Goal: Task Accomplishment & Management: Manage account settings

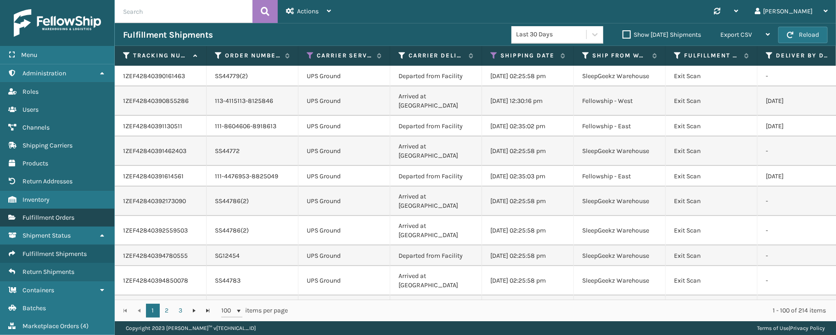
click at [46, 217] on span "Fulfillment Orders" at bounding box center [49, 218] width 52 height 8
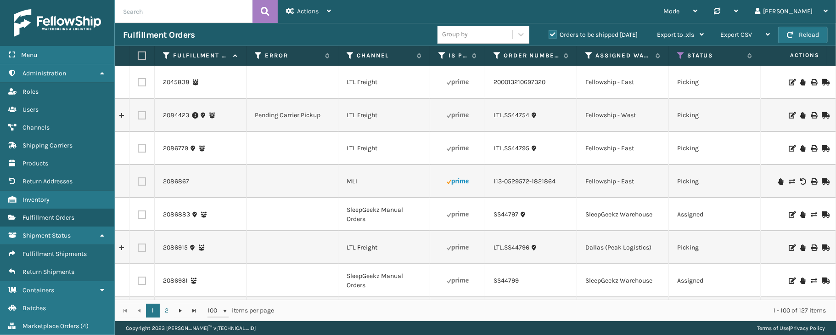
click at [552, 35] on label "Orders to be shipped [DATE]" at bounding box center [593, 35] width 89 height 8
click at [549, 35] on input "Orders to be shipped [DATE]" at bounding box center [549, 32] width 0 height 6
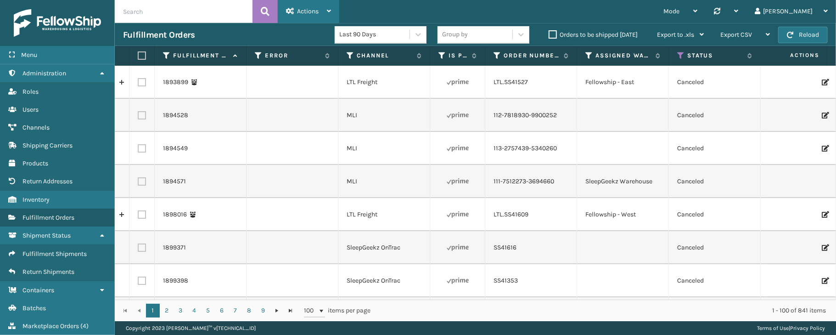
click at [312, 10] on span "Actions" at bounding box center [308, 11] width 22 height 8
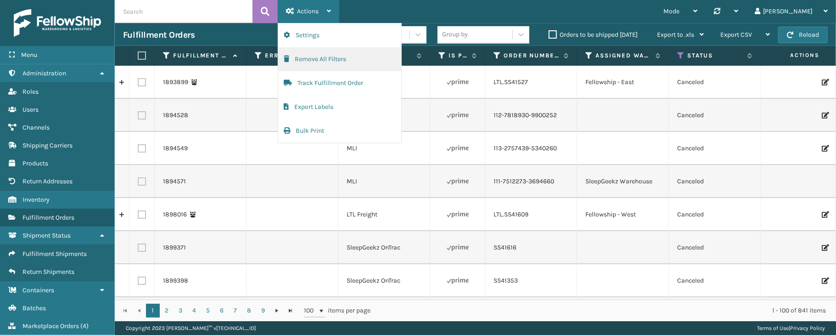
click at [316, 62] on button "Remove All Filters" at bounding box center [339, 59] width 123 height 24
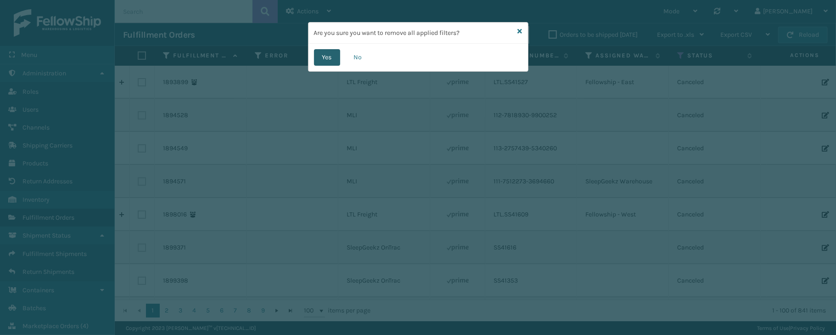
click at [327, 58] on button "Yes" at bounding box center [327, 57] width 26 height 17
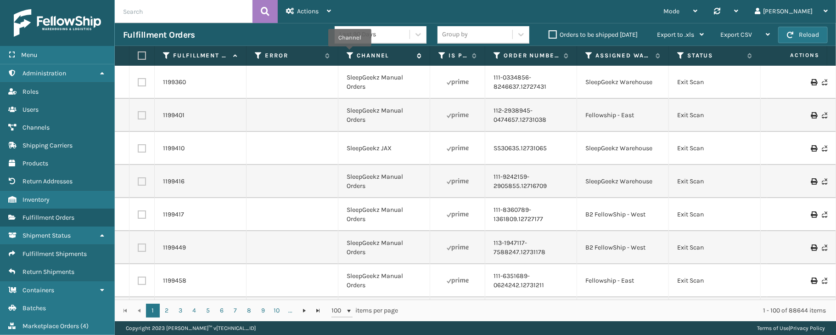
click at [350, 53] on icon at bounding box center [350, 55] width 7 height 8
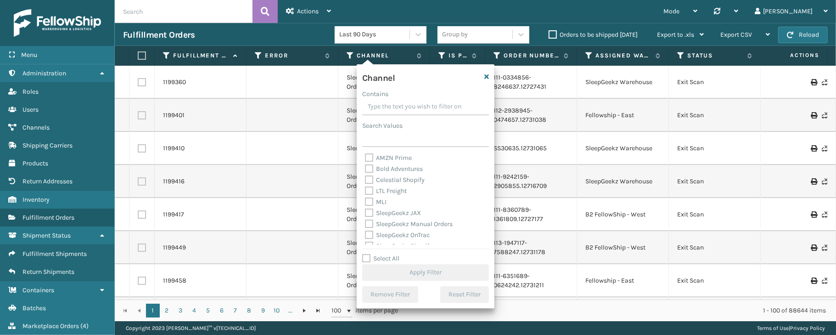
click at [379, 261] on label "Select All" at bounding box center [380, 258] width 37 height 8
click at [379, 254] on input "Select All" at bounding box center [431, 253] width 138 height 1
checkbox input "true"
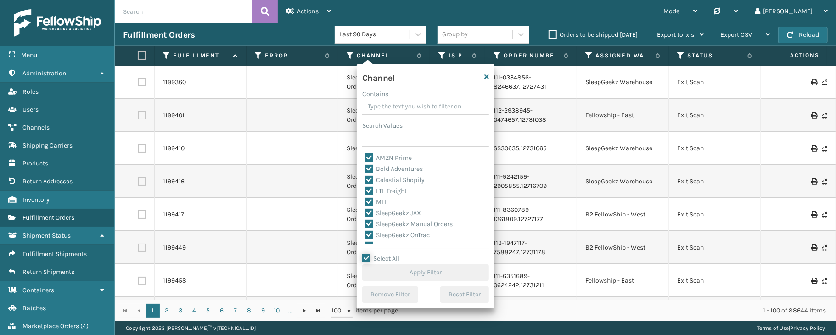
checkbox input "true"
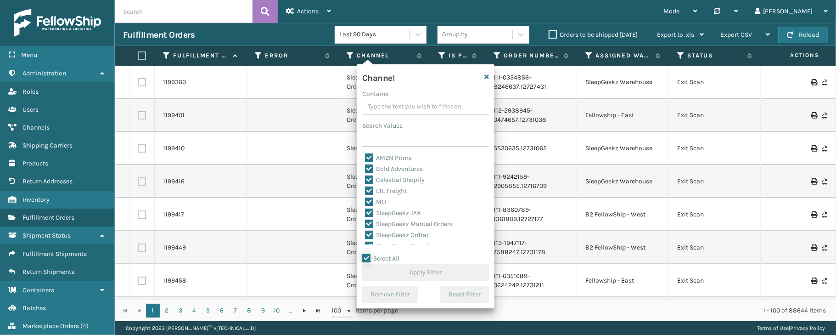
checkbox input "true"
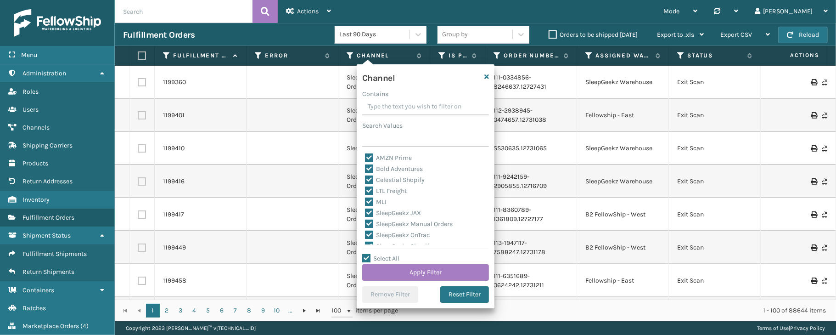
click at [392, 193] on label "LTL Freight" at bounding box center [386, 191] width 42 height 8
click at [366, 191] on input "LTL Freight" at bounding box center [365, 189] width 0 height 6
checkbox input "false"
click at [392, 193] on label "LTL Freight" at bounding box center [386, 191] width 42 height 8
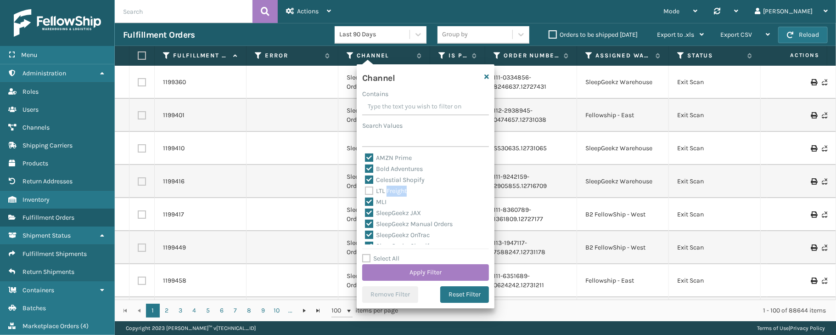
click at [366, 191] on input "LTL Freight" at bounding box center [365, 189] width 0 height 6
checkbox input "true"
click at [392, 193] on label "LTL Freight" at bounding box center [386, 191] width 42 height 8
click at [366, 191] on input "LTL Freight" at bounding box center [365, 189] width 0 height 6
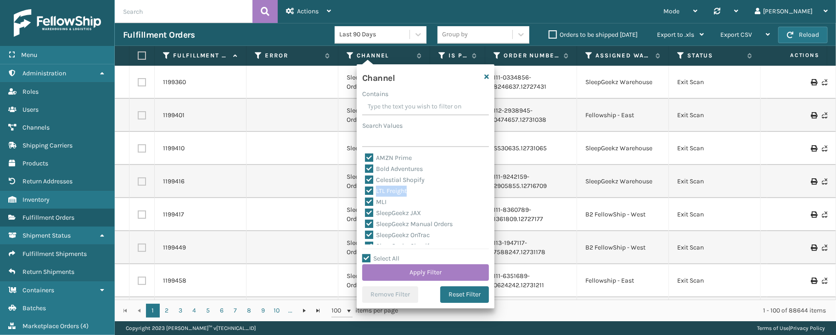
checkbox input "false"
click at [409, 276] on button "Apply Filter" at bounding box center [425, 272] width 127 height 17
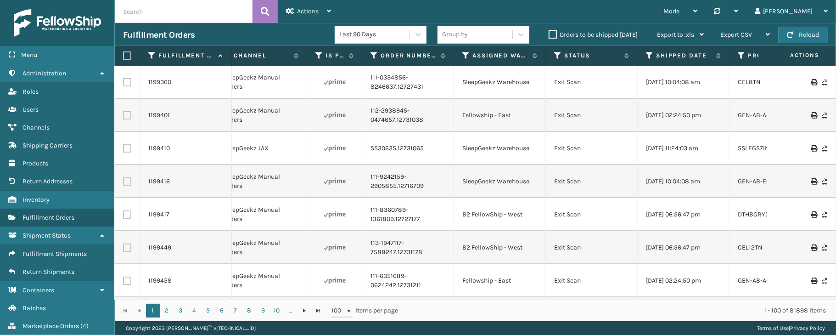
scroll to position [0, 124]
click at [649, 52] on icon at bounding box center [648, 55] width 7 height 8
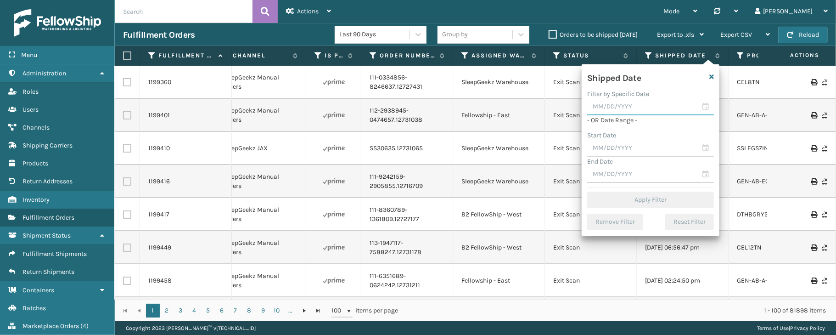
click at [705, 107] on input "text" at bounding box center [650, 107] width 127 height 17
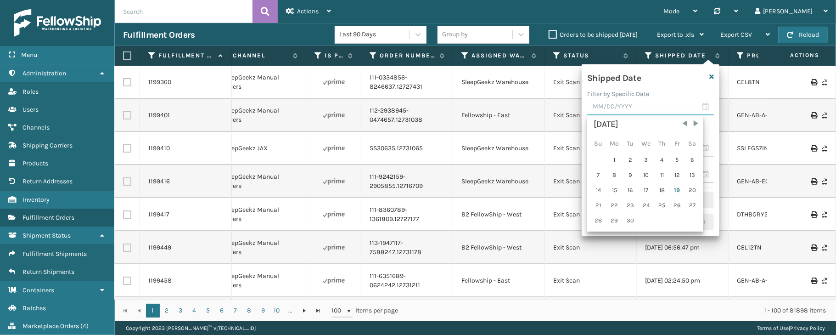
click at [705, 107] on input "text" at bounding box center [650, 107] width 127 height 17
click at [662, 195] on div "18" at bounding box center [662, 190] width 14 height 14
type input "[DATE]"
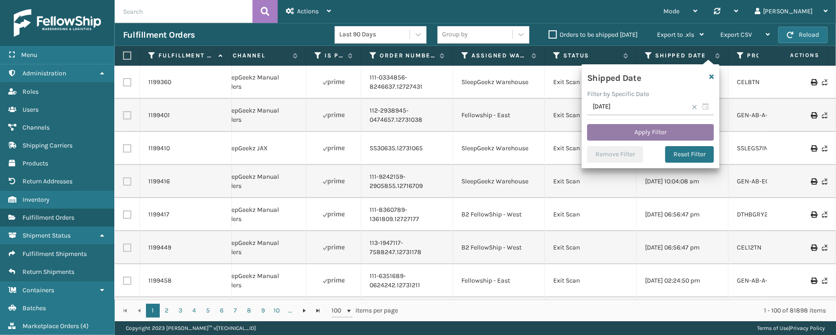
click at [645, 135] on button "Apply Filter" at bounding box center [650, 132] width 127 height 17
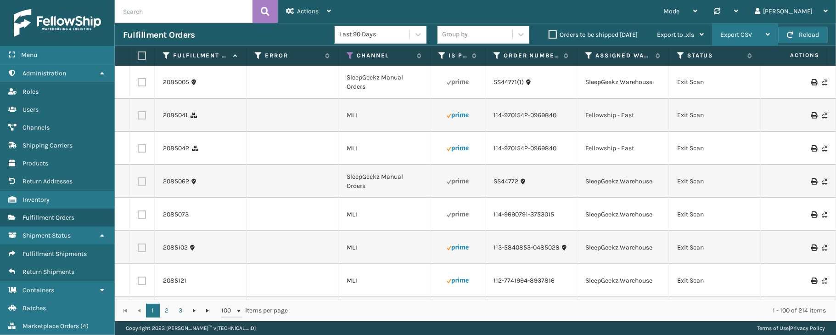
click at [761, 30] on div "Export CSV" at bounding box center [746, 34] width 50 height 23
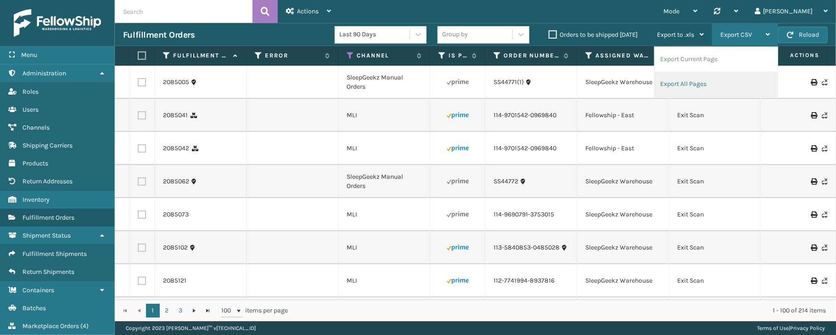
click at [680, 83] on li "Export All Pages" at bounding box center [716, 84] width 123 height 25
click at [680, 83] on section "Fulfillment Orders Last 90 Days Group by Orders to be shipped [DATE] Export to …" at bounding box center [475, 172] width 721 height 298
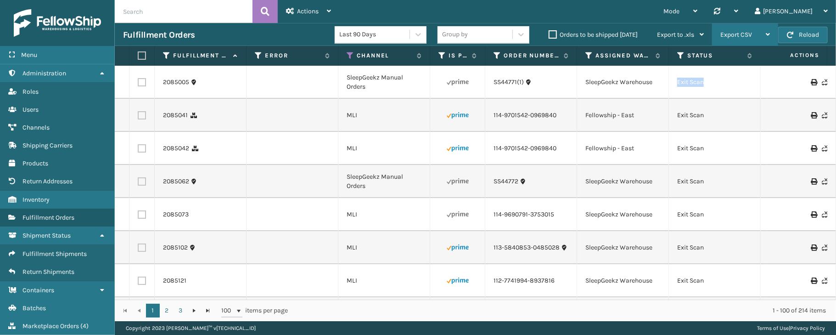
click at [680, 83] on td "Exit Scan" at bounding box center [715, 82] width 92 height 33
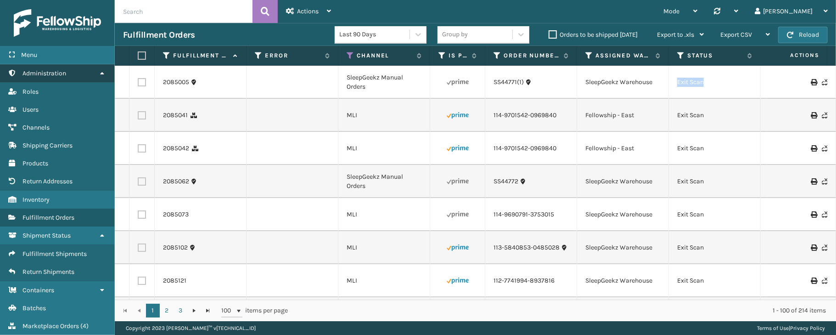
click at [102, 68] on link "Administration" at bounding box center [57, 73] width 114 height 18
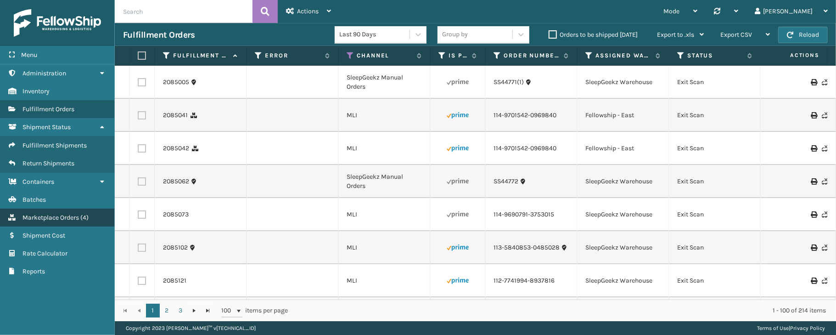
click at [47, 215] on span "Marketplace Orders" at bounding box center [51, 218] width 56 height 8
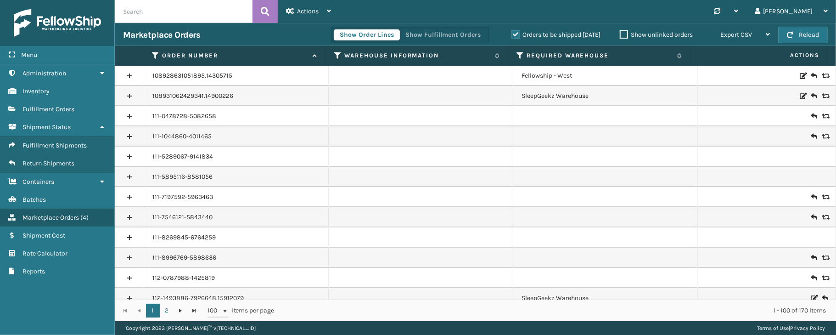
click at [513, 32] on label "Orders to be shipped [DATE]" at bounding box center [556, 35] width 89 height 8
click at [512, 32] on input "Orders to be shipped [DATE]" at bounding box center [512, 32] width 0 height 6
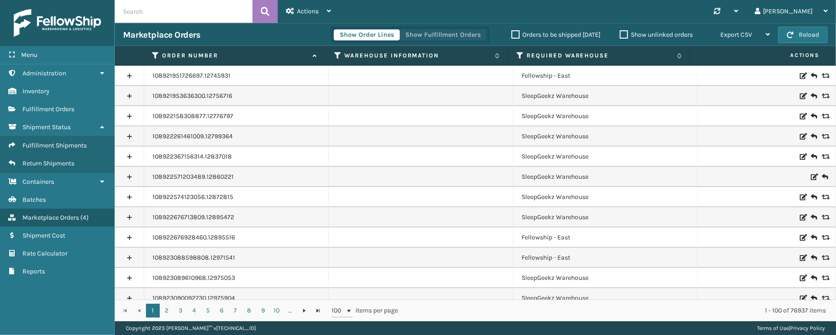
click at [466, 35] on button "Show Fulfillment Orders" at bounding box center [443, 34] width 87 height 11
click at [155, 54] on icon at bounding box center [155, 55] width 7 height 8
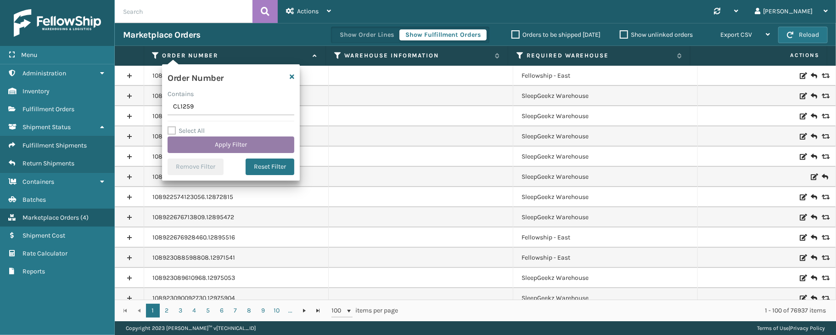
type input "CL1259"
click at [225, 142] on button "Apply Filter" at bounding box center [231, 144] width 127 height 17
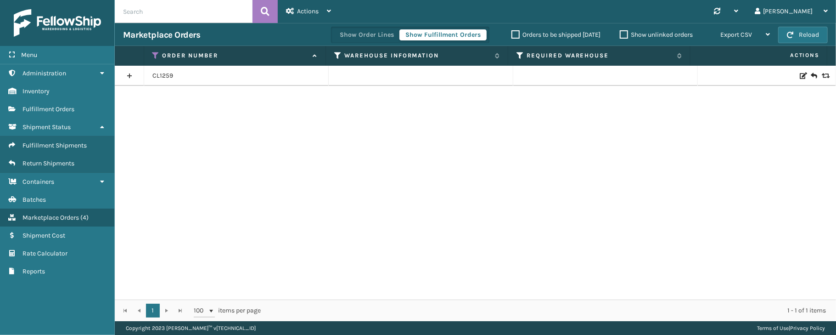
click at [129, 76] on link at bounding box center [129, 75] width 29 height 15
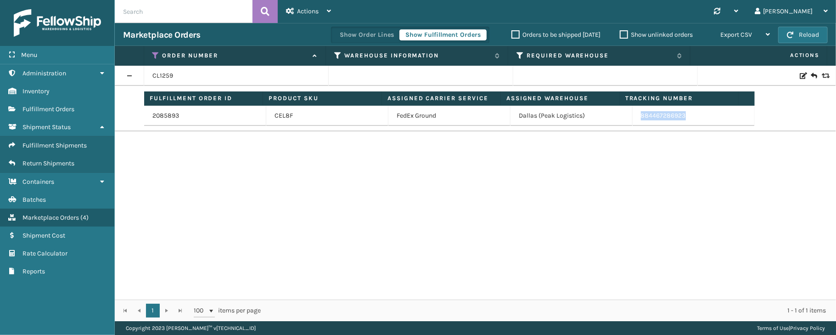
drag, startPoint x: 688, startPoint y: 120, endPoint x: 634, endPoint y: 124, distance: 54.3
click at [634, 124] on td "884467286923" at bounding box center [694, 116] width 122 height 20
copy link "884467286923"
click at [665, 201] on div "CL1259 Fulfillment Order ID Product SKU Assigned Carrier Service Assigned Wareh…" at bounding box center [475, 183] width 721 height 234
